Goal: Transaction & Acquisition: Purchase product/service

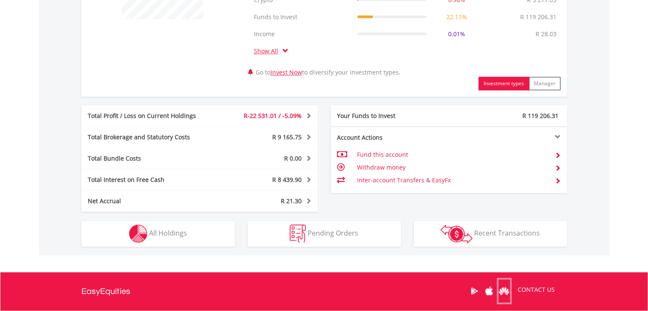
scroll to position [392, 0]
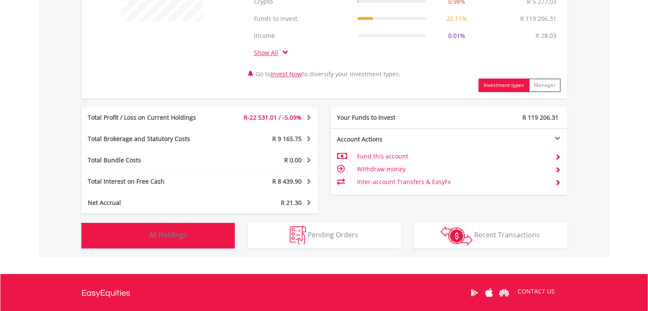
click at [170, 234] on span "All Holdings" at bounding box center [168, 234] width 38 height 9
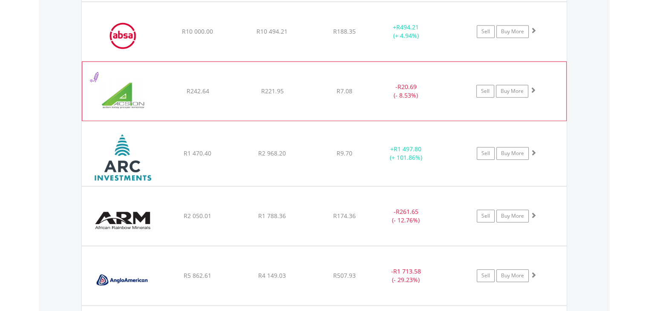
scroll to position [793, 0]
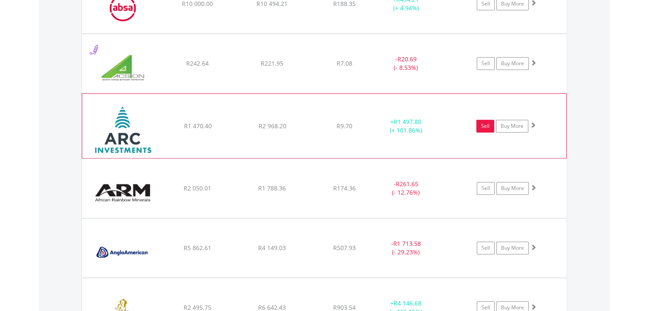
click at [483, 124] on link "Sell" at bounding box center [486, 126] width 18 height 13
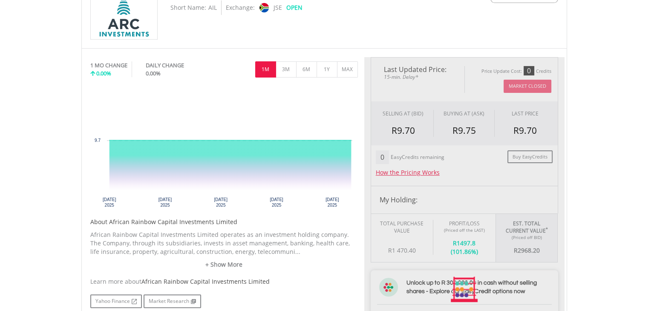
scroll to position [213, 0]
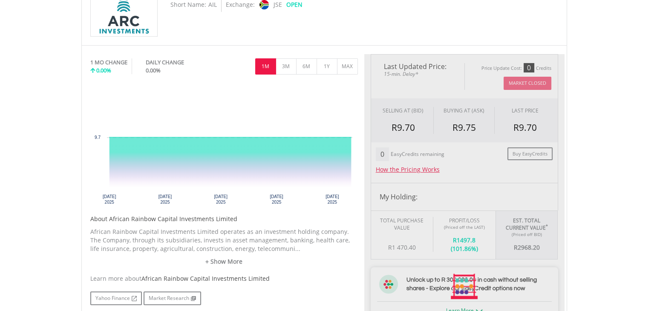
type input "*******"
type input "******"
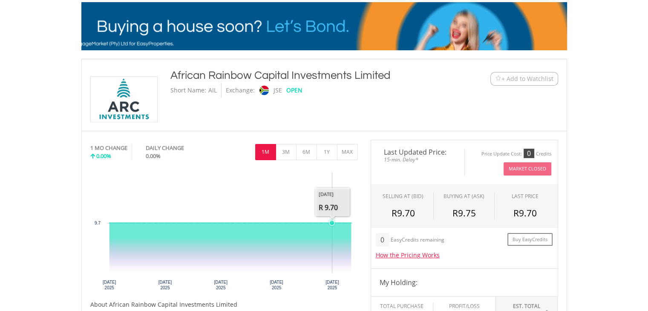
scroll to position [128, 0]
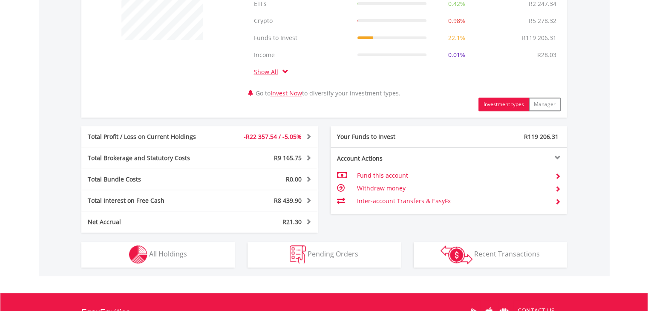
scroll to position [435, 0]
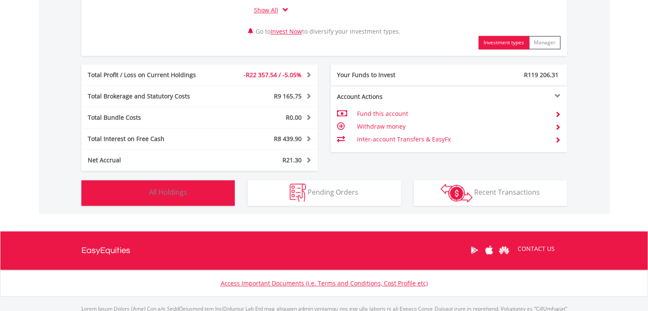
click at [161, 196] on span "All Holdings" at bounding box center [168, 192] width 38 height 9
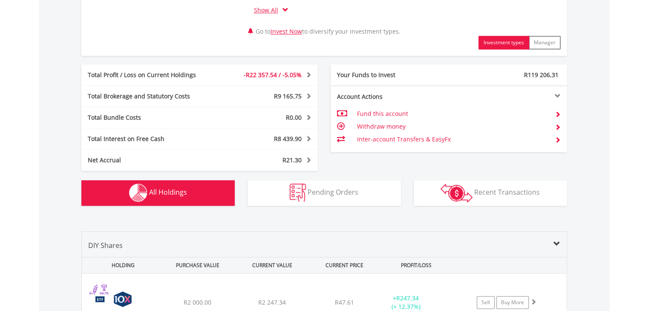
scroll to position [666, 0]
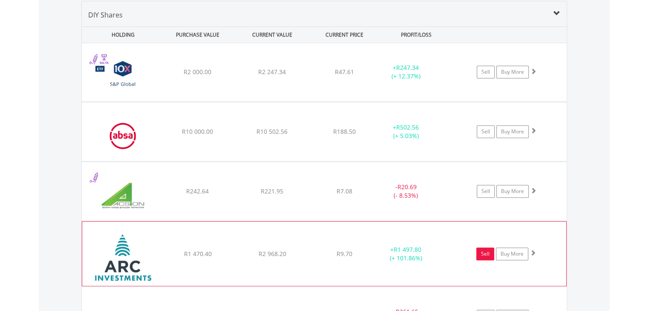
click at [482, 250] on link "Sell" at bounding box center [486, 254] width 18 height 13
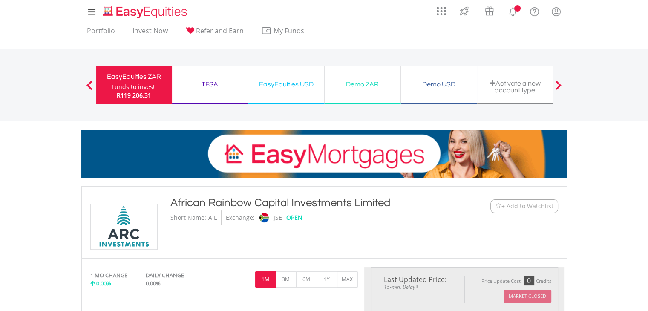
type input "*******"
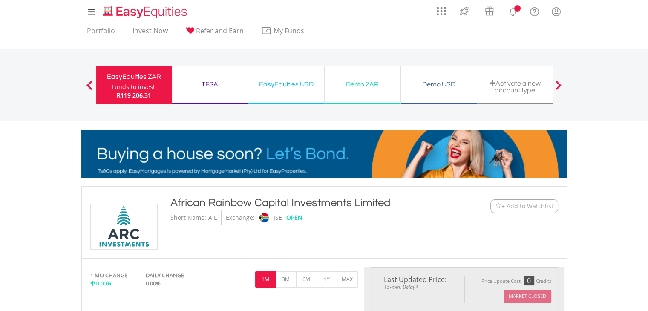
type input "******"
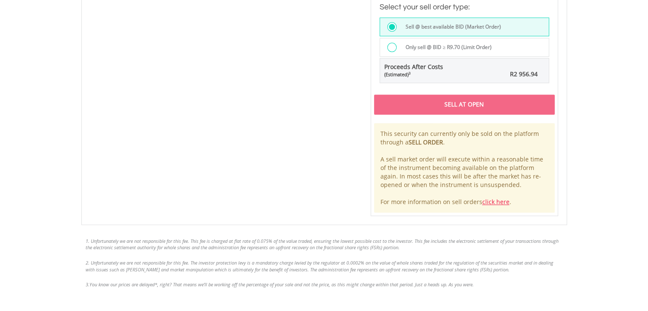
scroll to position [682, 0]
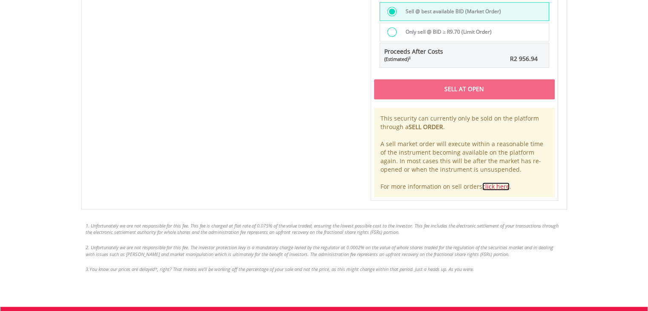
click at [490, 183] on link "click here" at bounding box center [496, 186] width 27 height 8
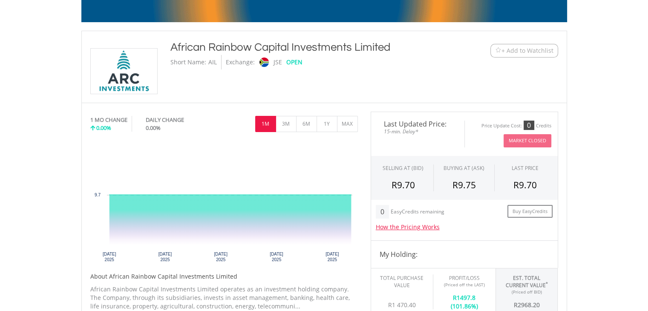
scroll to position [171, 0]
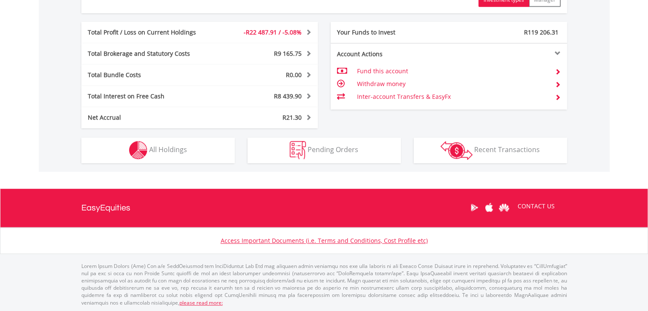
scroll to position [82, 162]
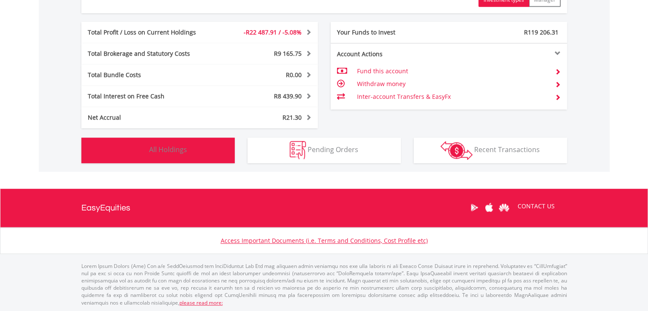
click at [167, 151] on span "All Holdings" at bounding box center [168, 149] width 38 height 9
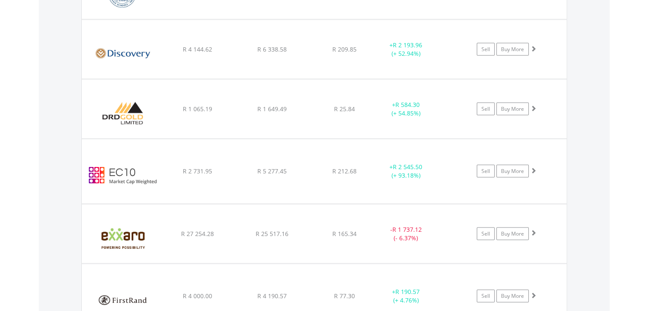
scroll to position [1817, 0]
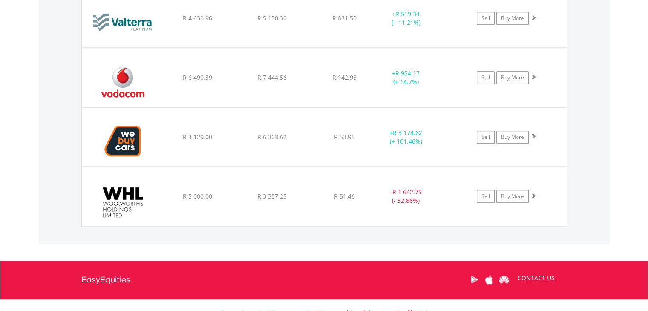
scroll to position [4232, 0]
